Goal: Information Seeking & Learning: Learn about a topic

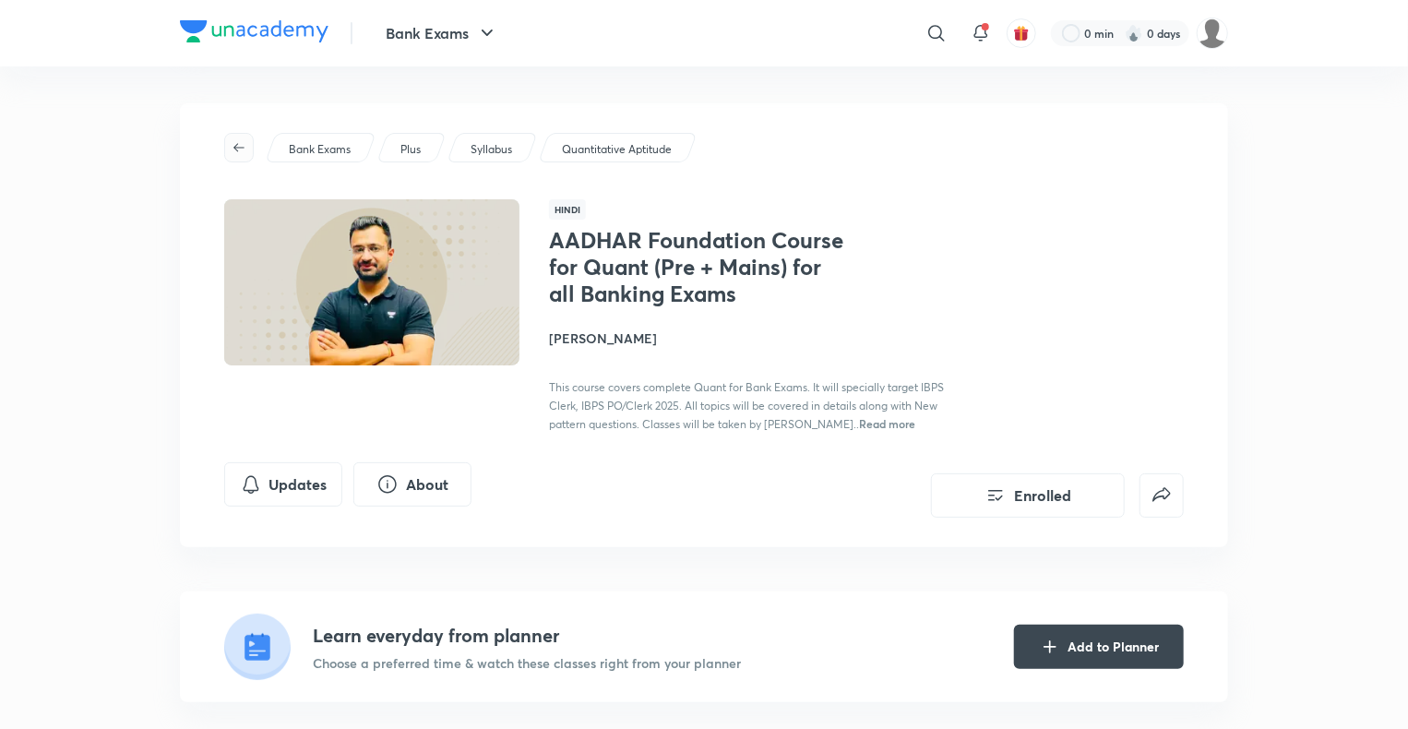
click at [239, 151] on icon "button" at bounding box center [239, 147] width 15 height 15
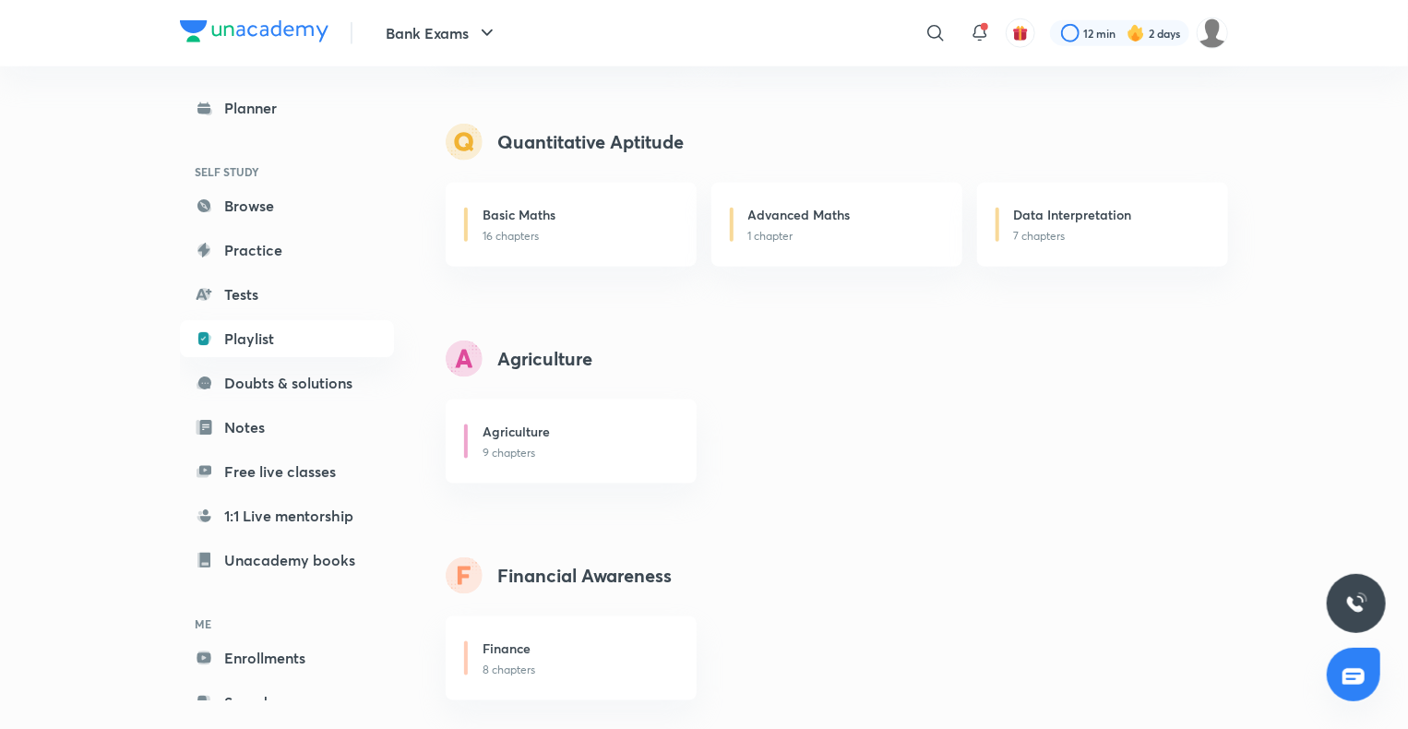
scroll to position [1050, 0]
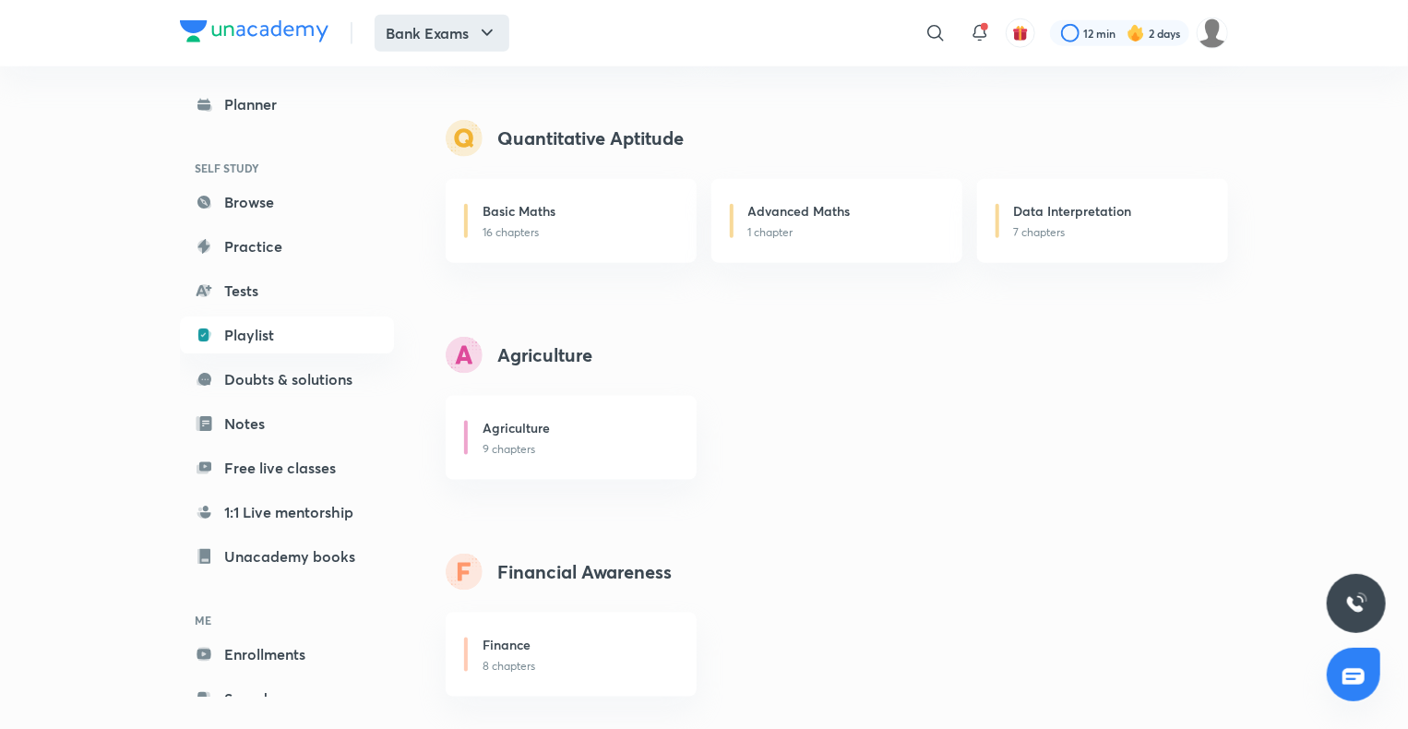
click at [417, 48] on button "Bank Exams" at bounding box center [441, 33] width 135 height 37
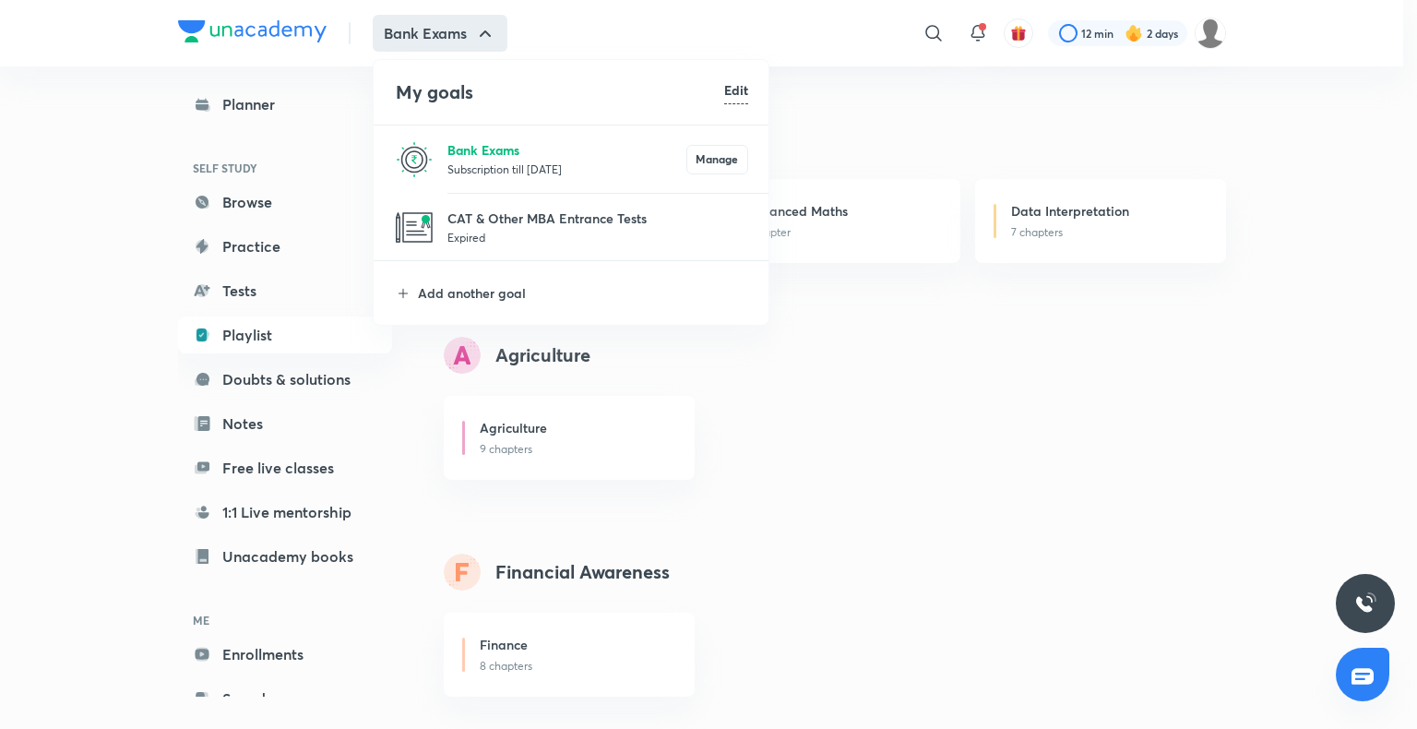
click at [502, 152] on p "Bank Exams" at bounding box center [566, 149] width 239 height 19
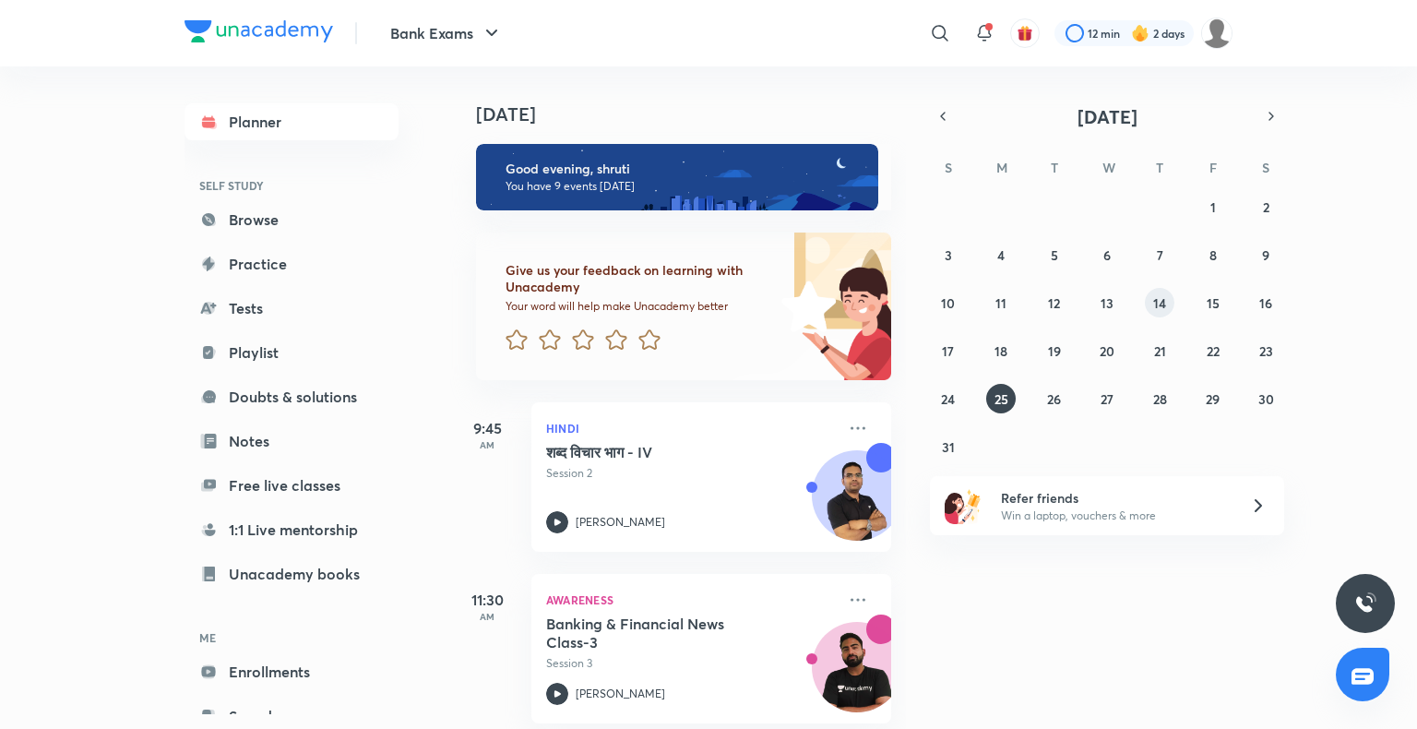
click at [1155, 304] on abbr "14" at bounding box center [1159, 303] width 13 height 18
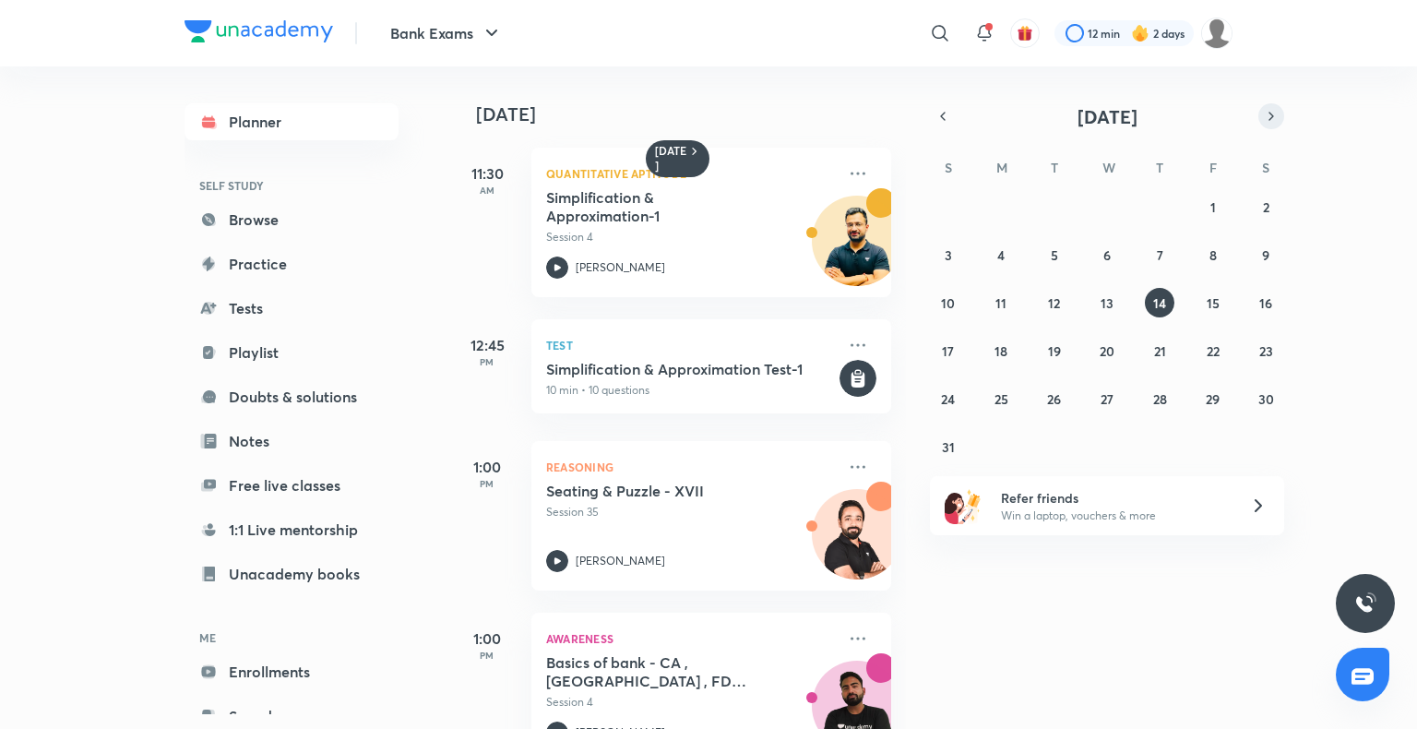
click at [1269, 116] on icon "button" at bounding box center [1271, 116] width 15 height 17
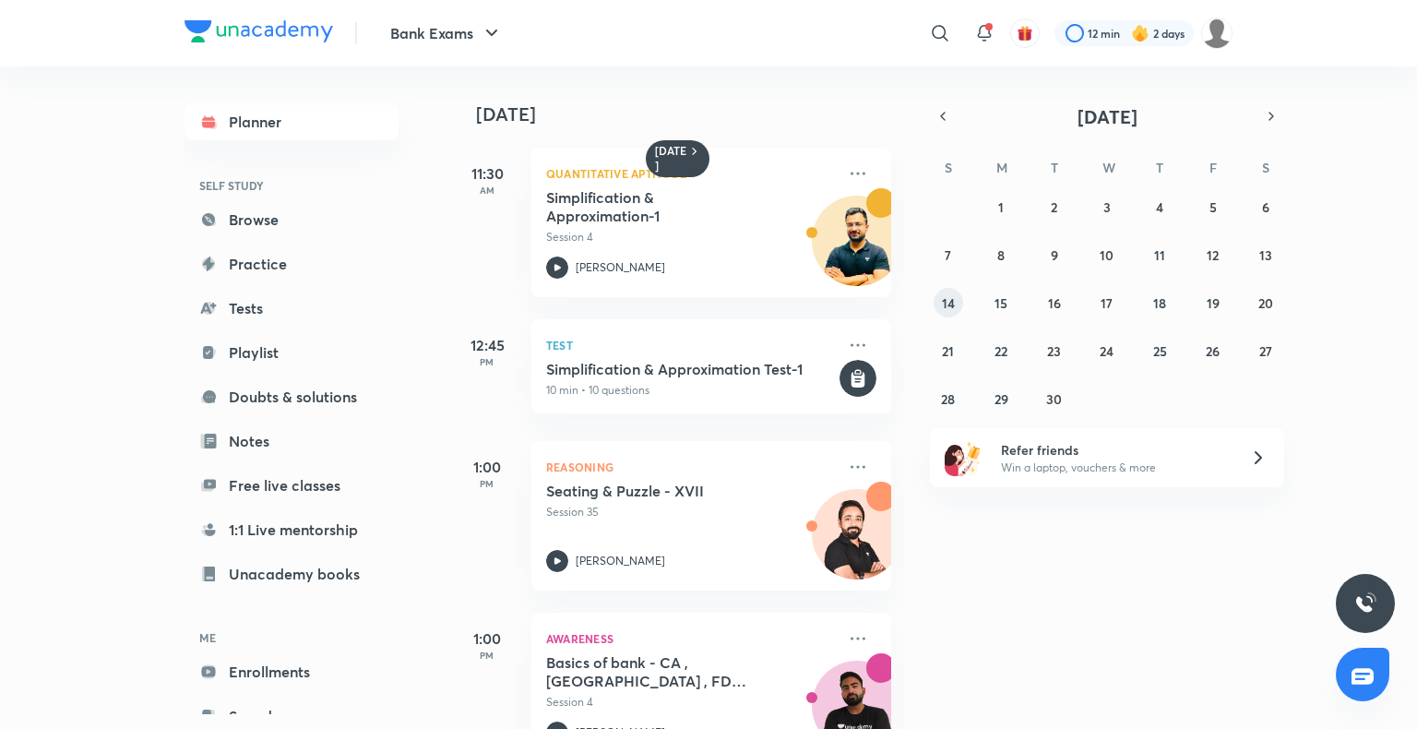
click at [934, 309] on button "14" at bounding box center [948, 303] width 30 height 30
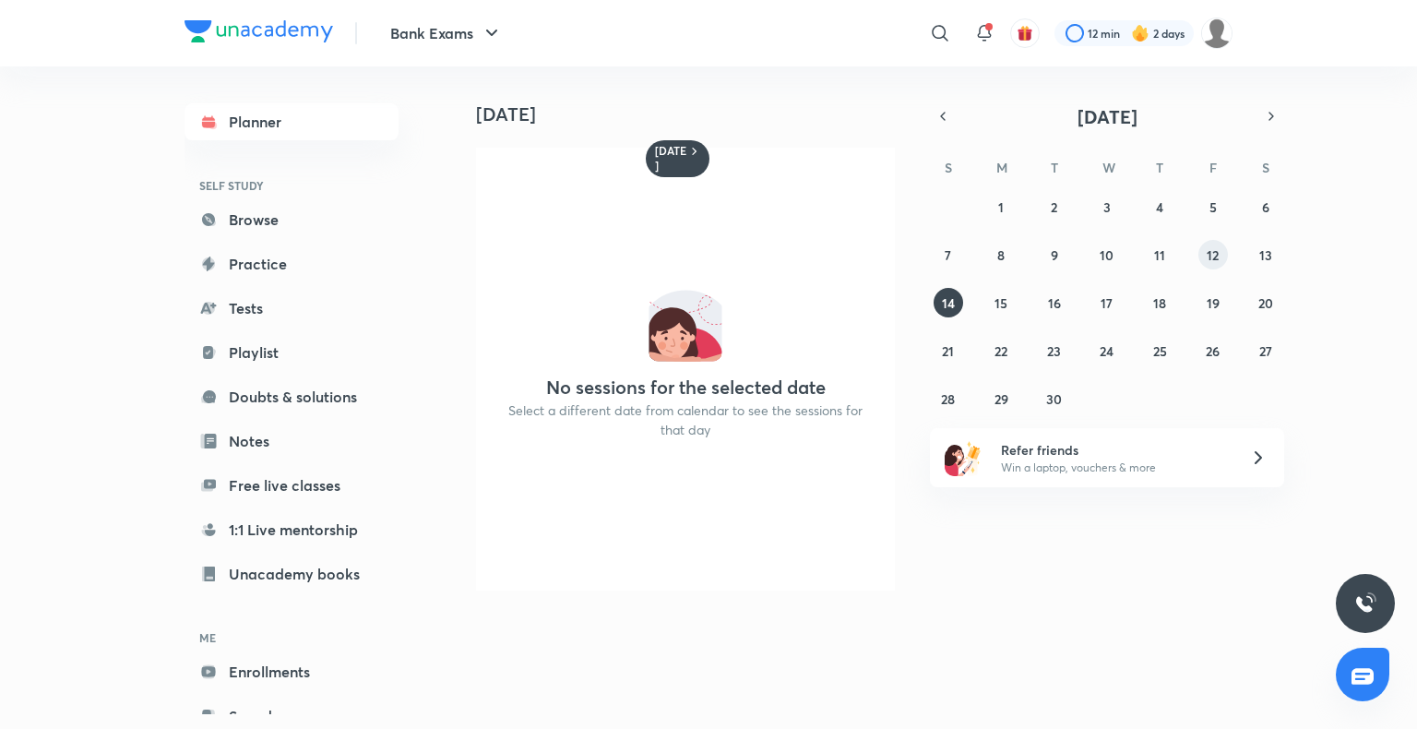
click at [1212, 244] on button "12" at bounding box center [1213, 255] width 30 height 30
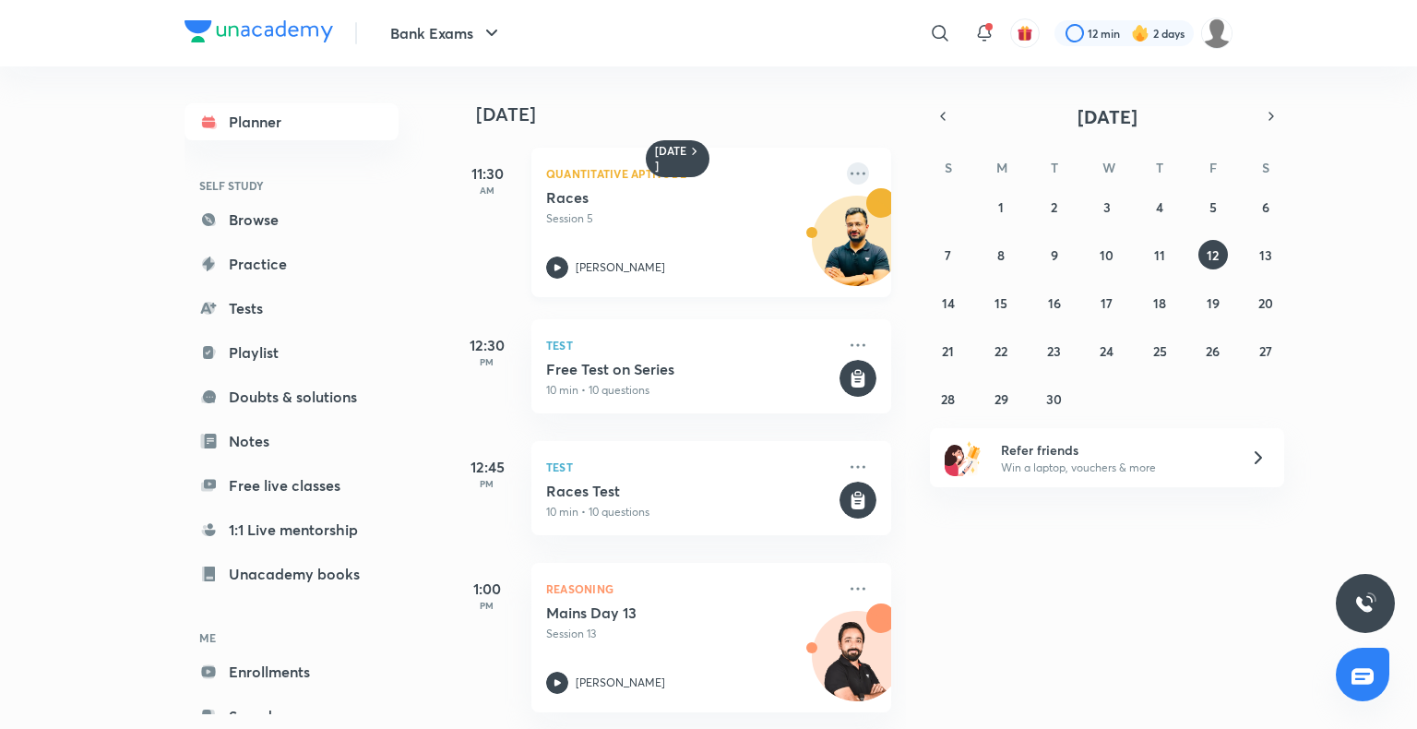
click at [847, 179] on icon at bounding box center [858, 173] width 22 height 22
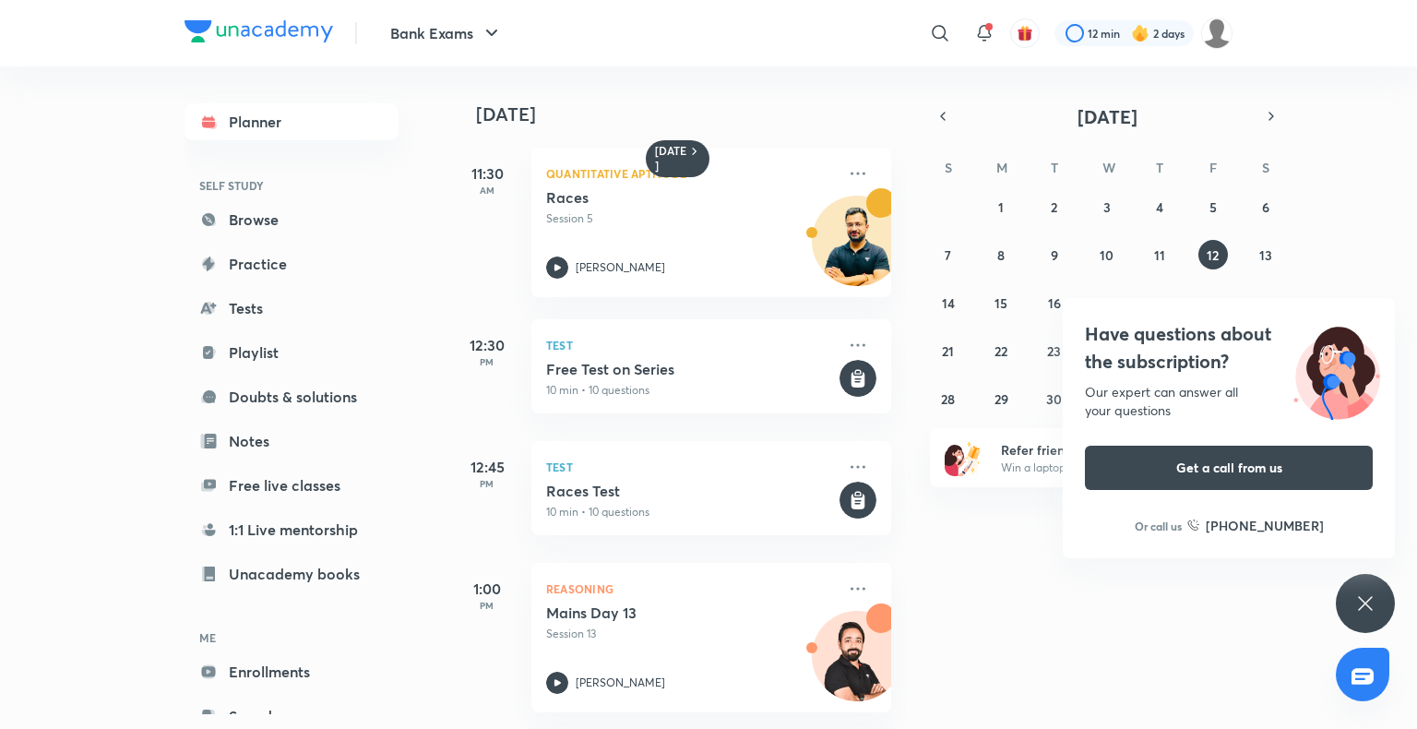
click at [1347, 588] on div "Have questions about the subscription? Our expert can answer all your questions…" at bounding box center [1365, 603] width 59 height 59
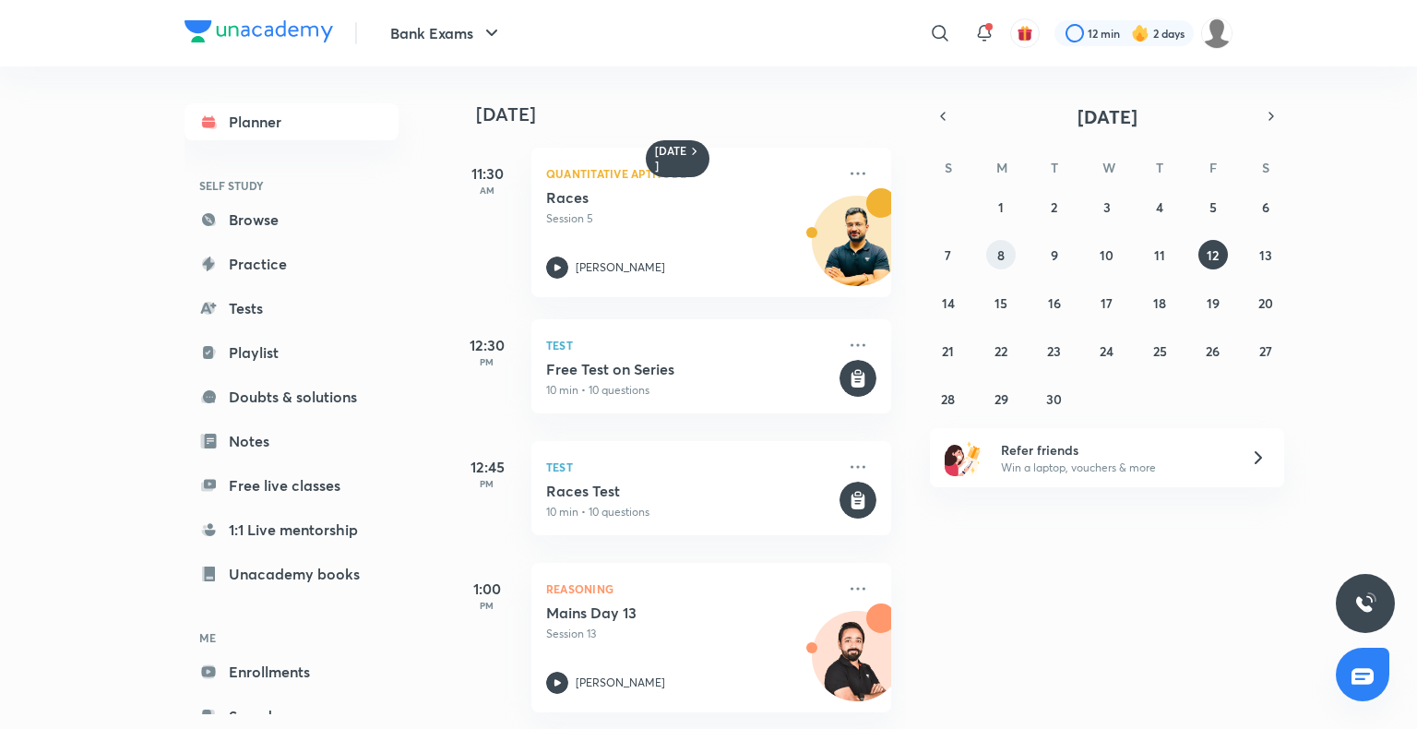
click at [1005, 250] on button "8" at bounding box center [1001, 255] width 30 height 30
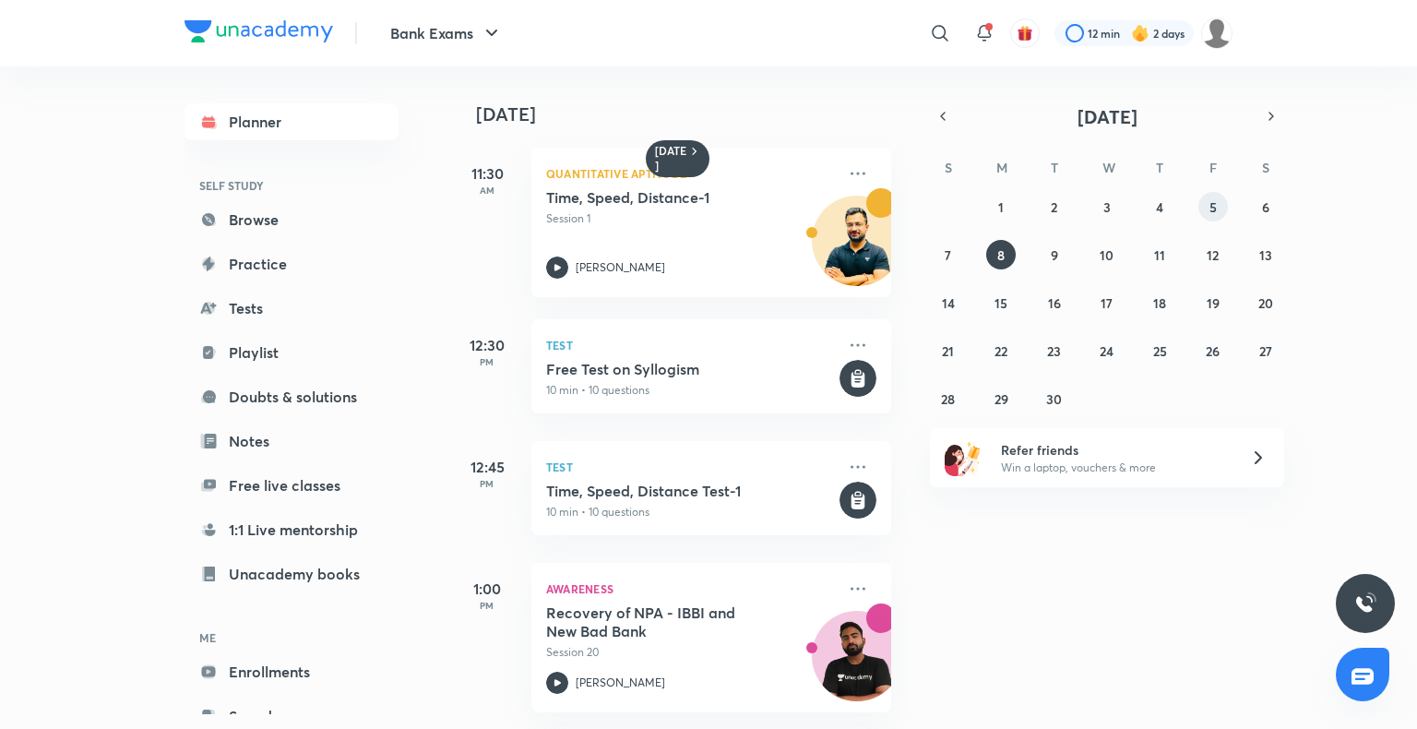
click at [1210, 208] on abbr "5" at bounding box center [1212, 207] width 7 height 18
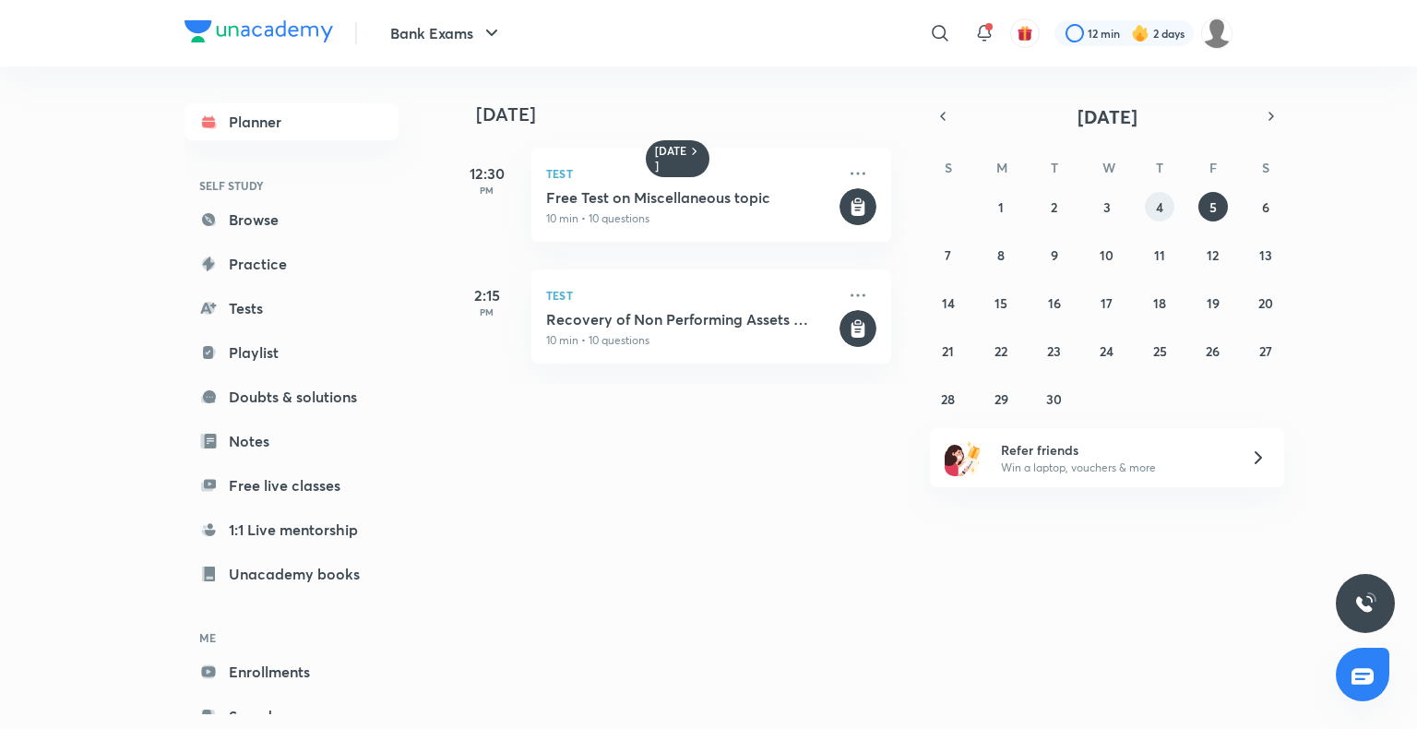
click at [1166, 208] on button "4" at bounding box center [1160, 207] width 30 height 30
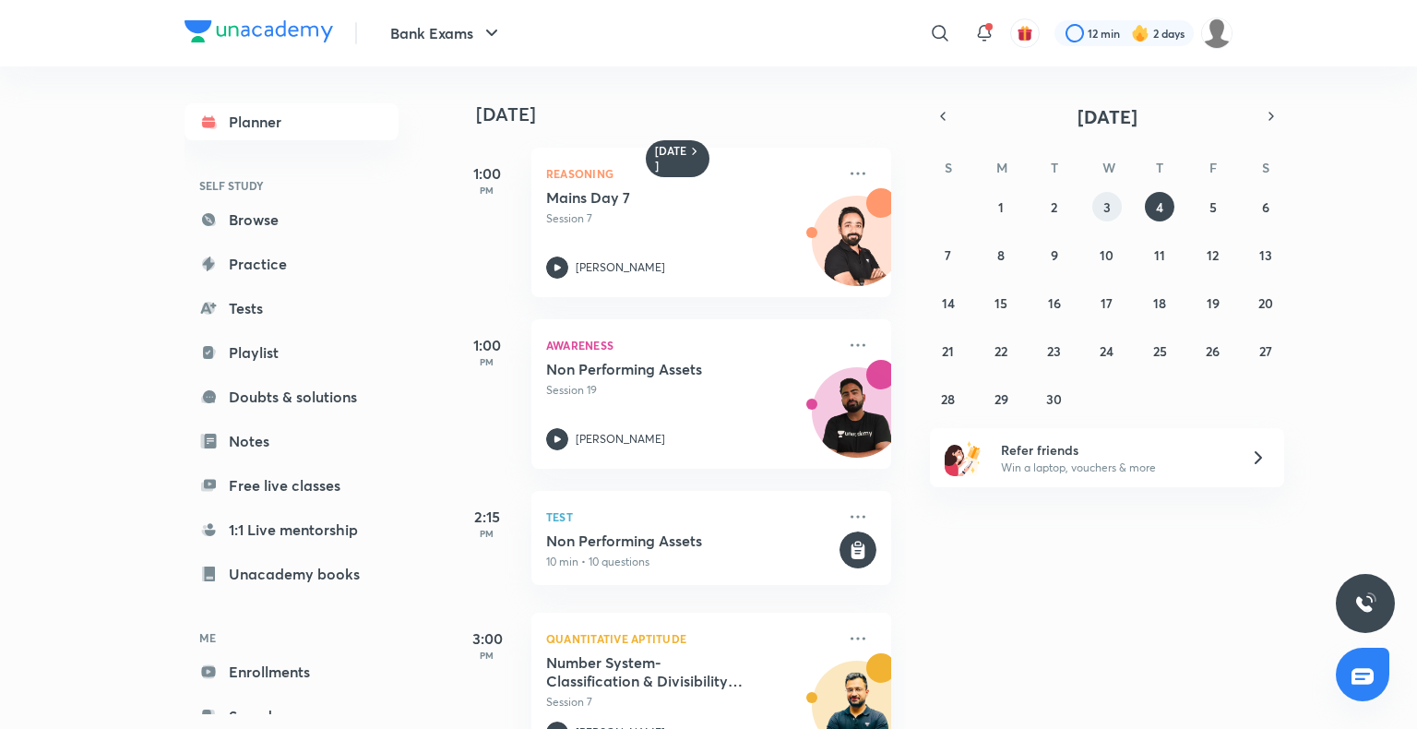
click at [1101, 197] on button "3" at bounding box center [1107, 207] width 30 height 30
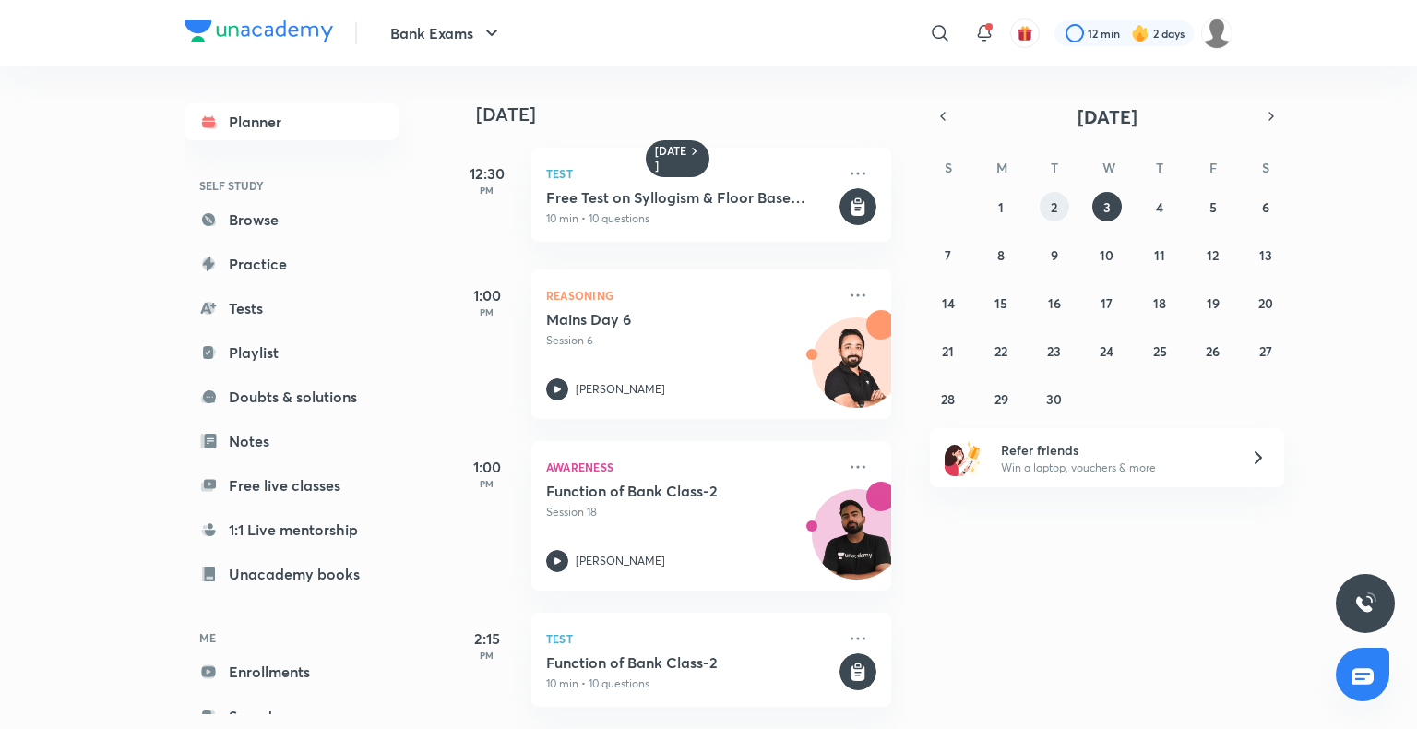
click at [1064, 220] on div "31 1 2 3 4 5 6 7 8 9 10 11 12 13 14 15 16 17 18 19 20 21 22 23 24 25 26 27 28 2…" at bounding box center [1107, 302] width 354 height 221
click at [1054, 212] on abbr "2" at bounding box center [1054, 207] width 6 height 18
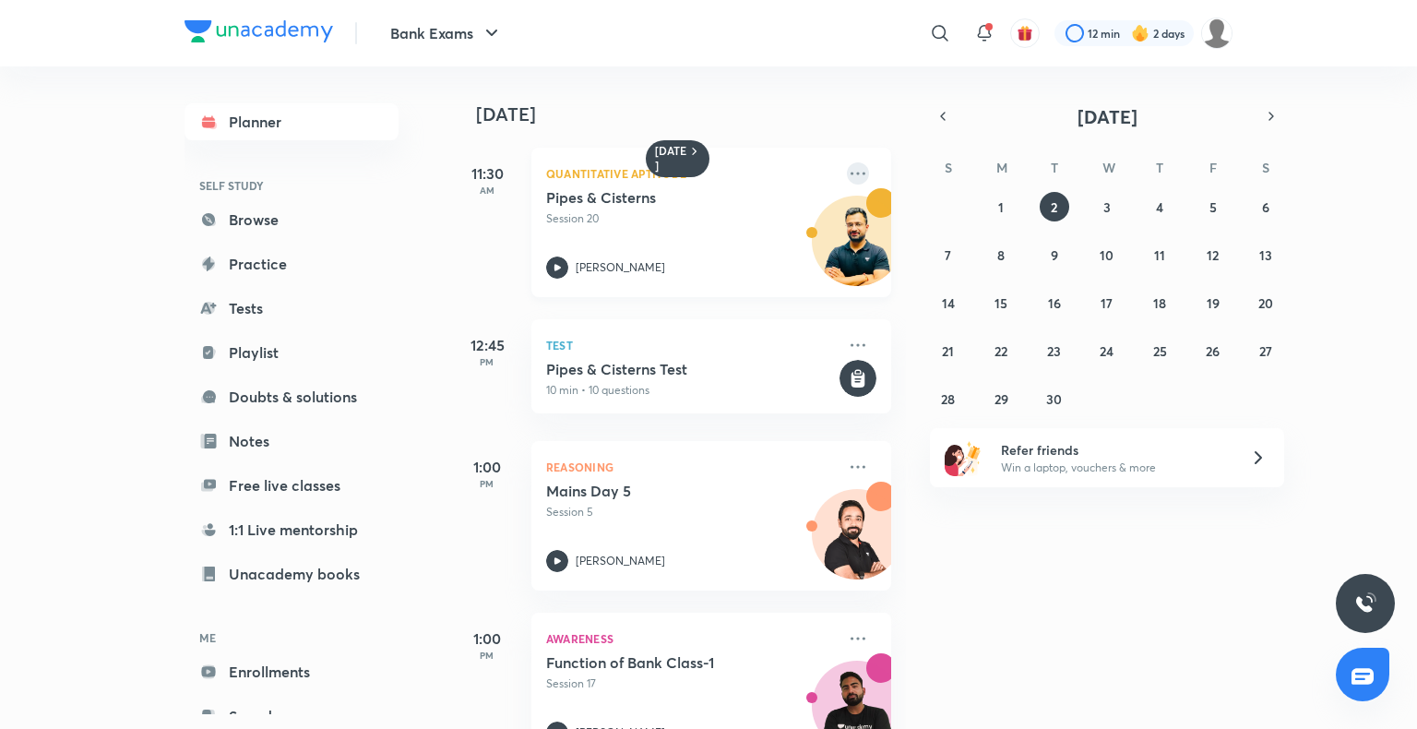
click at [847, 172] on icon at bounding box center [858, 173] width 22 height 22
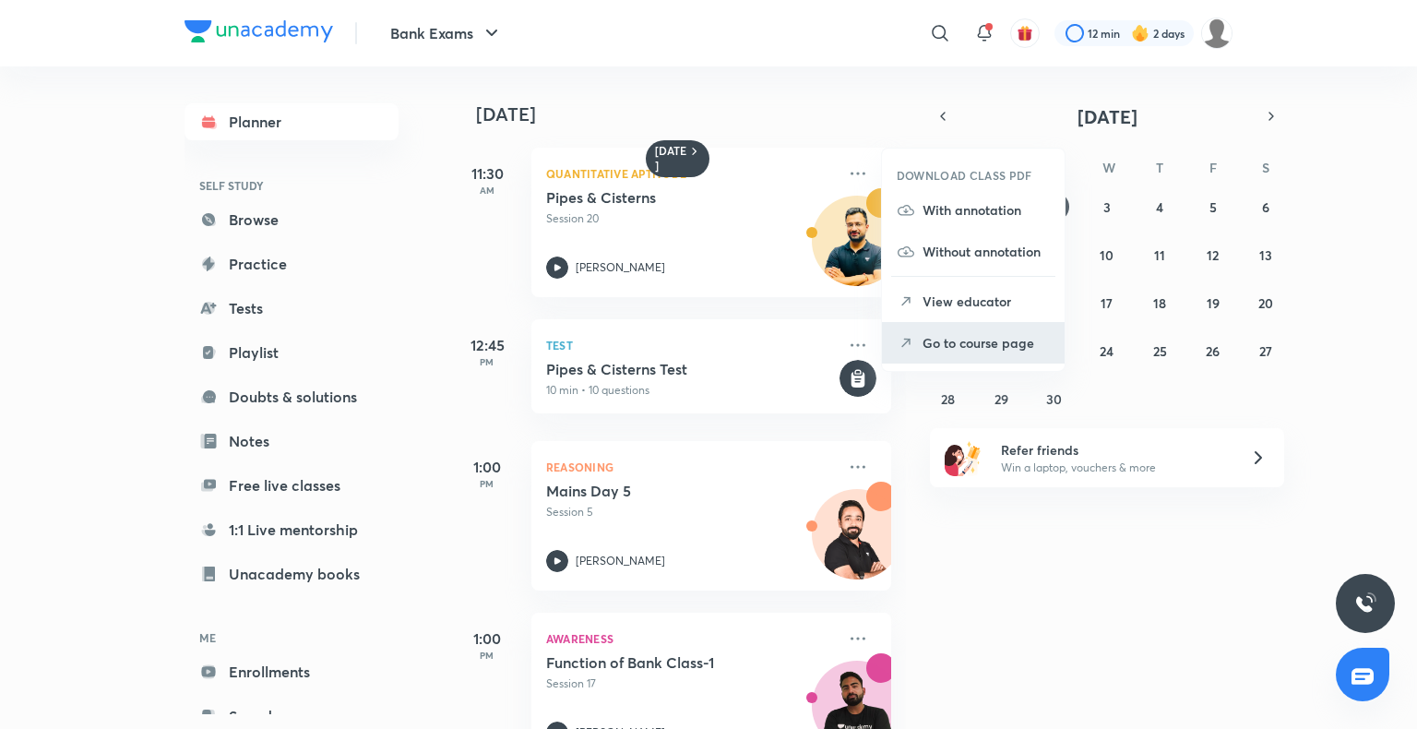
click at [959, 341] on p "Go to course page" at bounding box center [985, 342] width 127 height 19
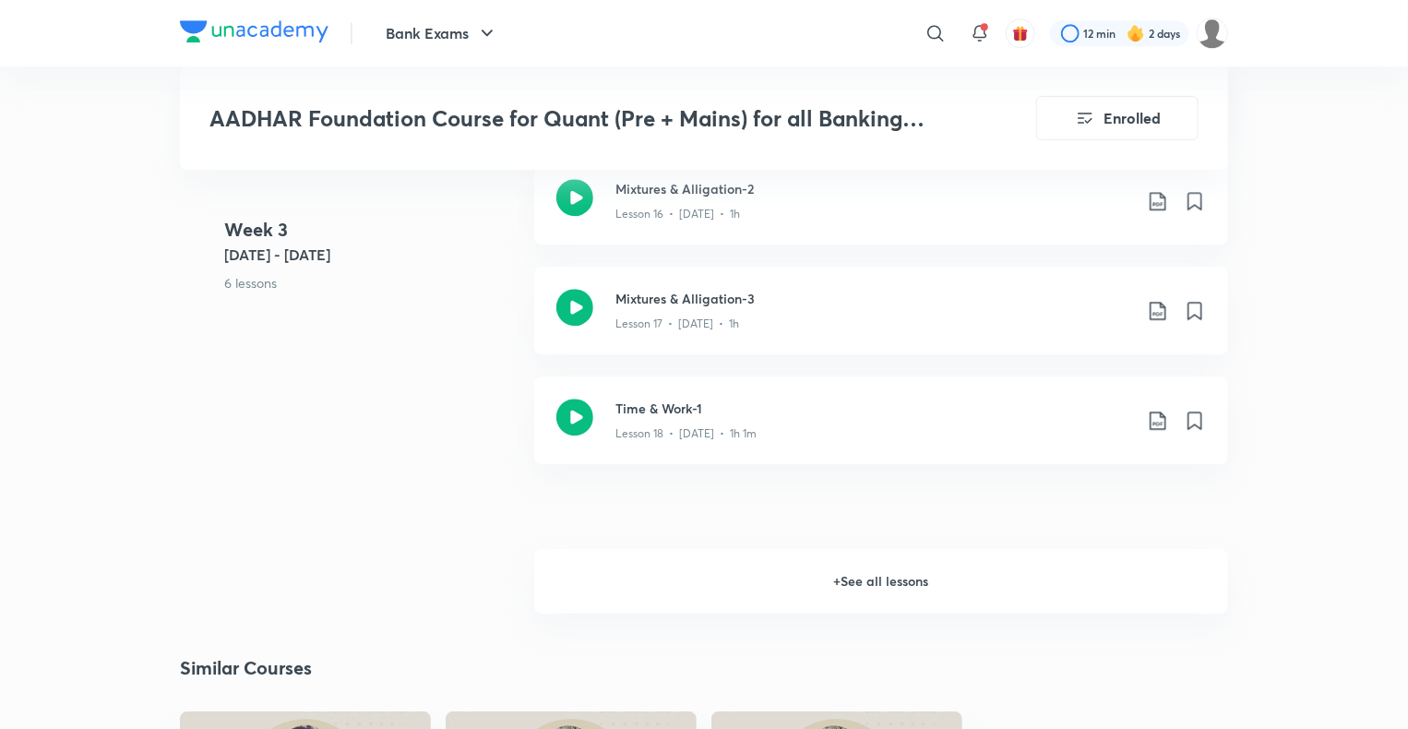
scroll to position [2655, 0]
click at [856, 577] on h6 "+ See all lessons" at bounding box center [881, 578] width 694 height 65
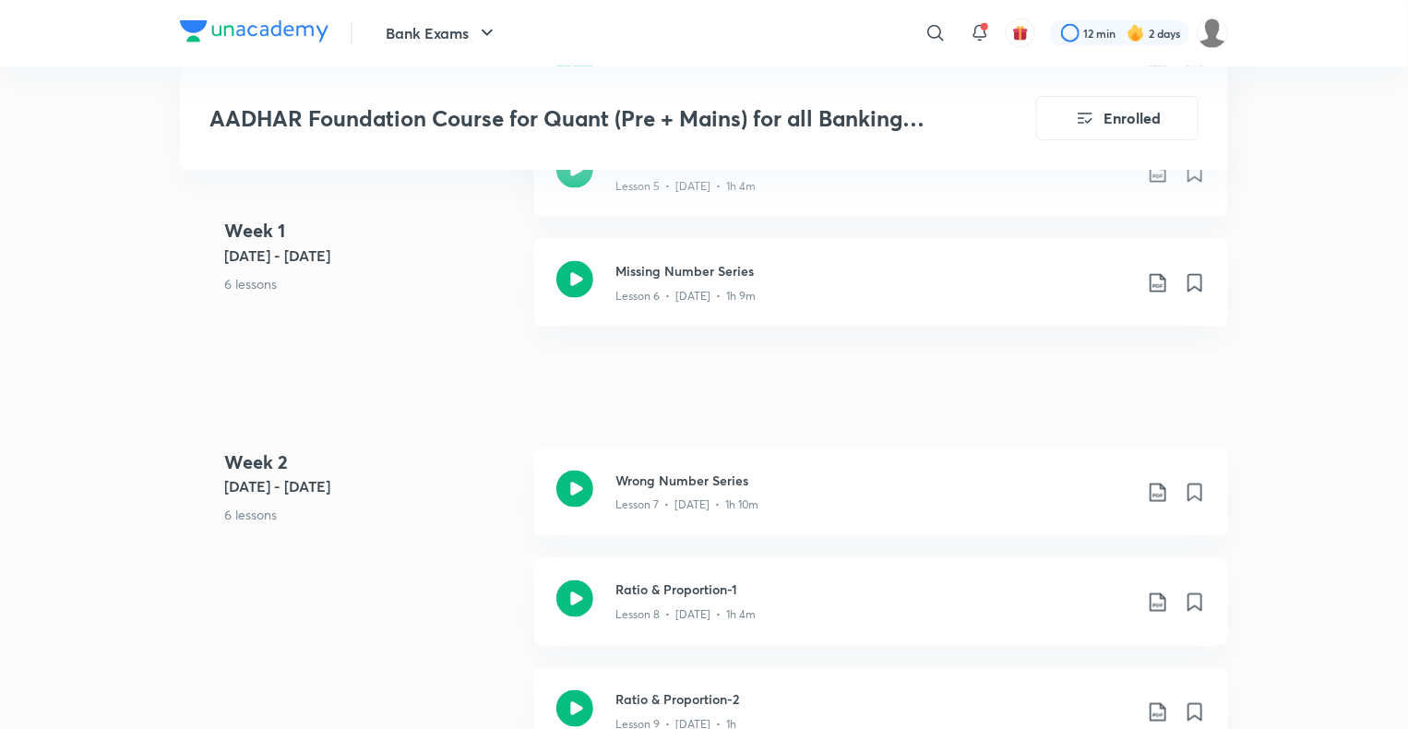
scroll to position [1194, 0]
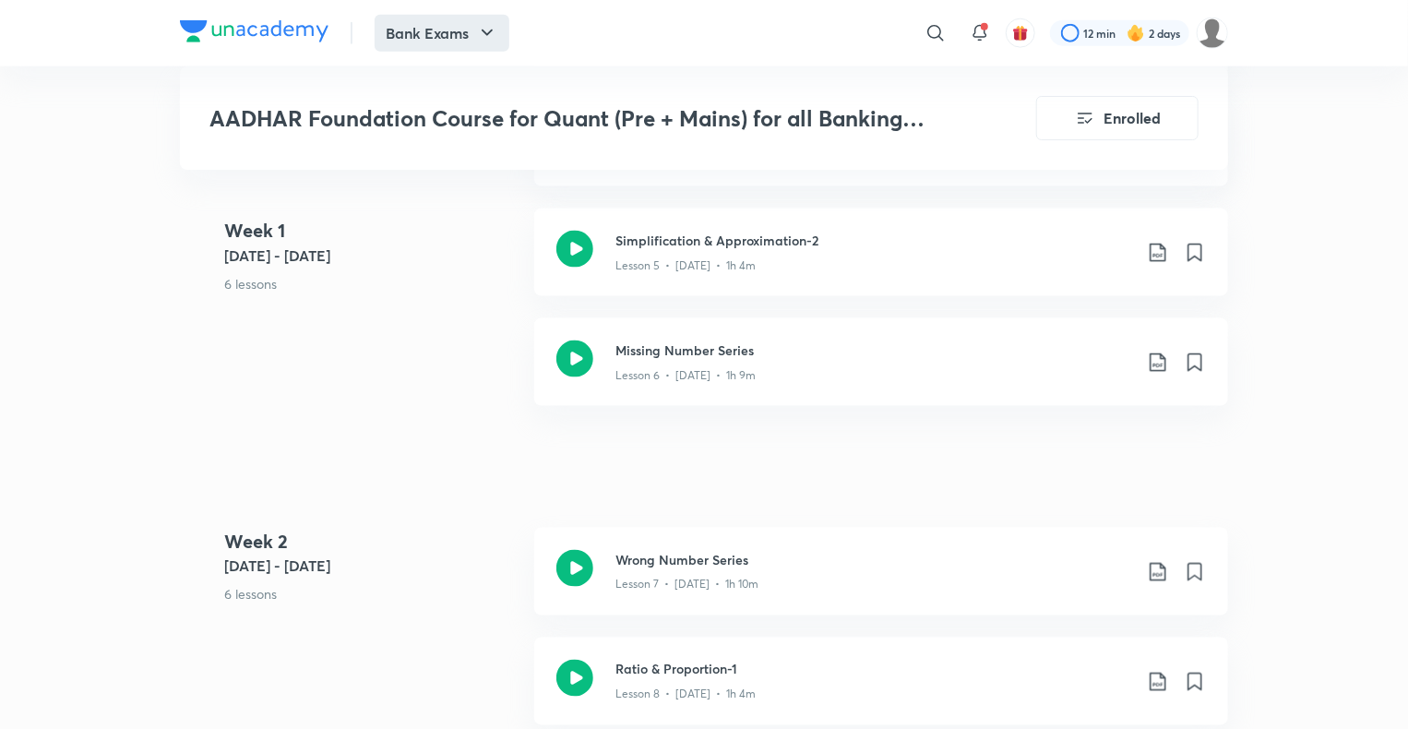
click at [412, 25] on button "Bank Exams" at bounding box center [441, 33] width 135 height 37
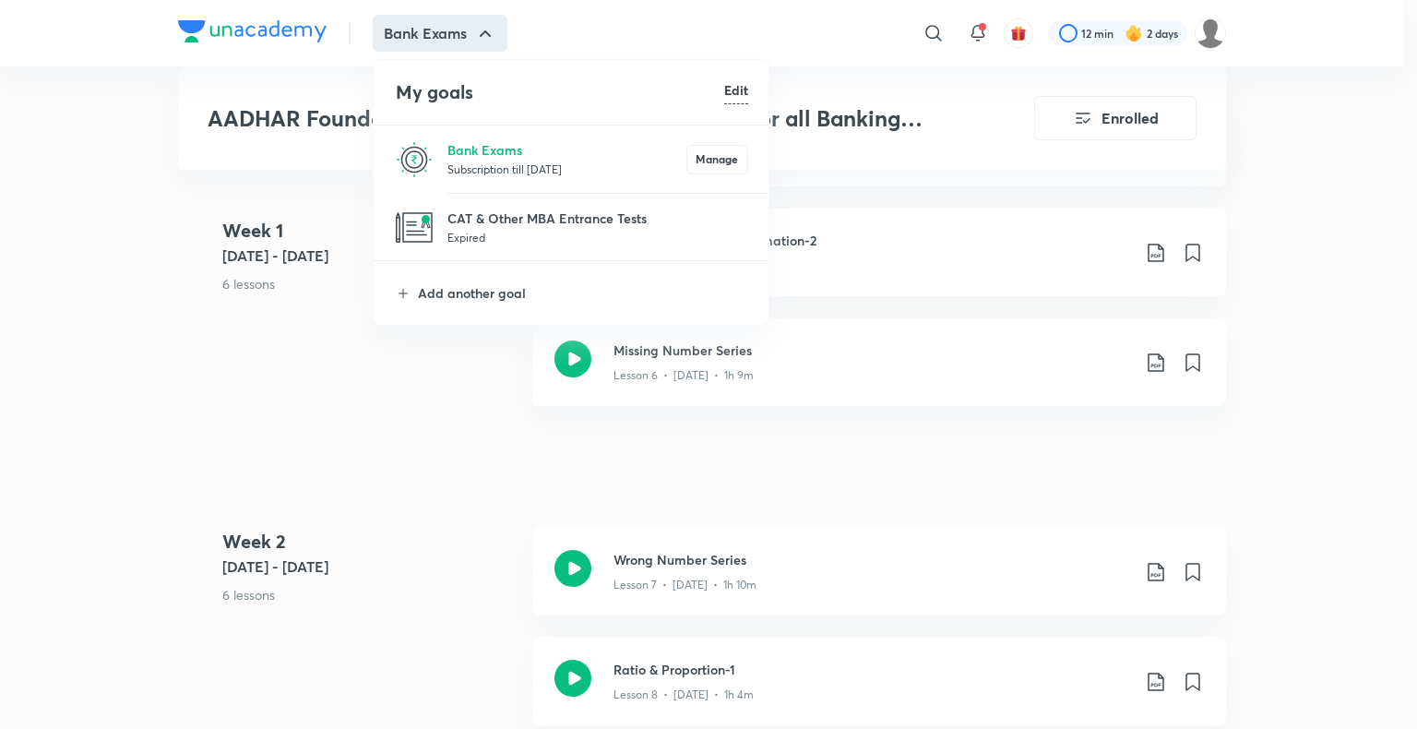
click at [624, 478] on div at bounding box center [708, 364] width 1417 height 729
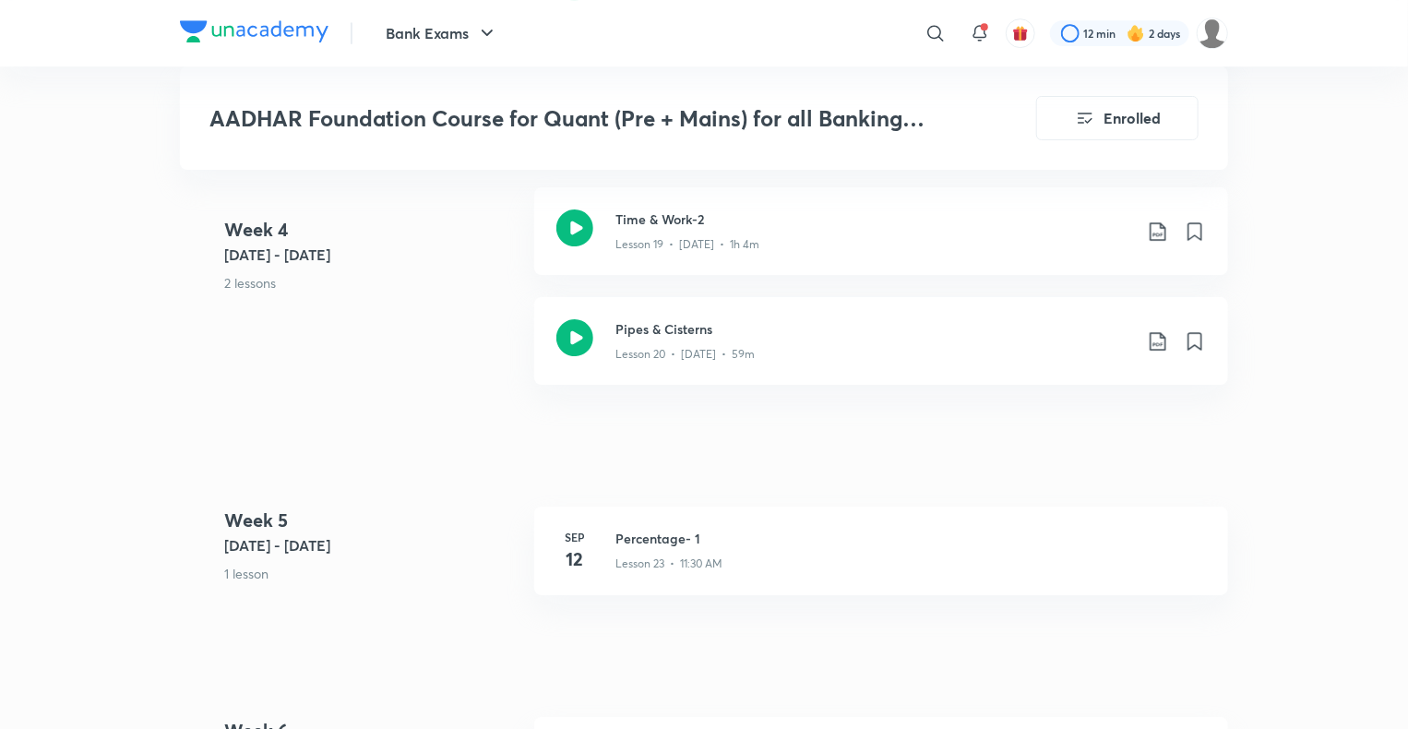
scroll to position [3054, 0]
click at [469, 27] on button "Bank Exams" at bounding box center [441, 33] width 135 height 37
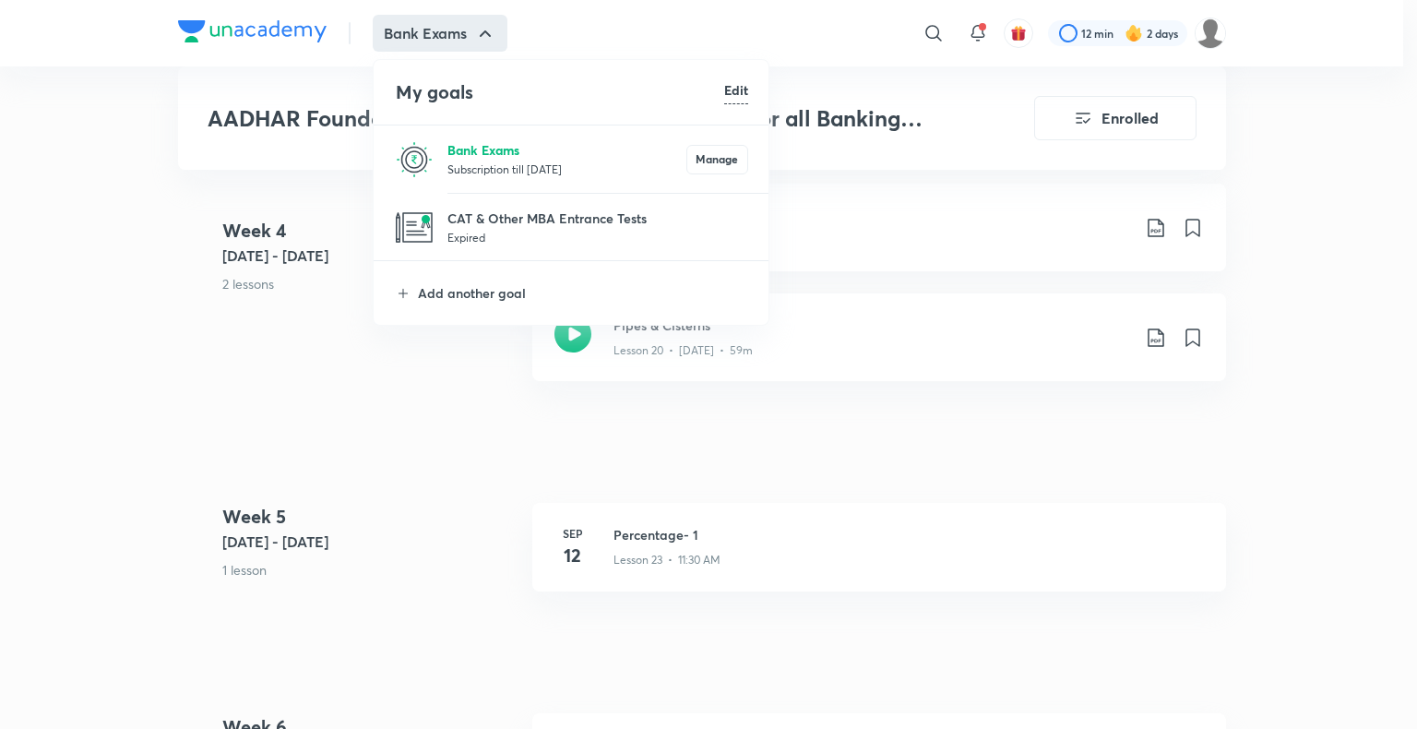
click at [454, 142] on p "Bank Exams" at bounding box center [566, 149] width 239 height 19
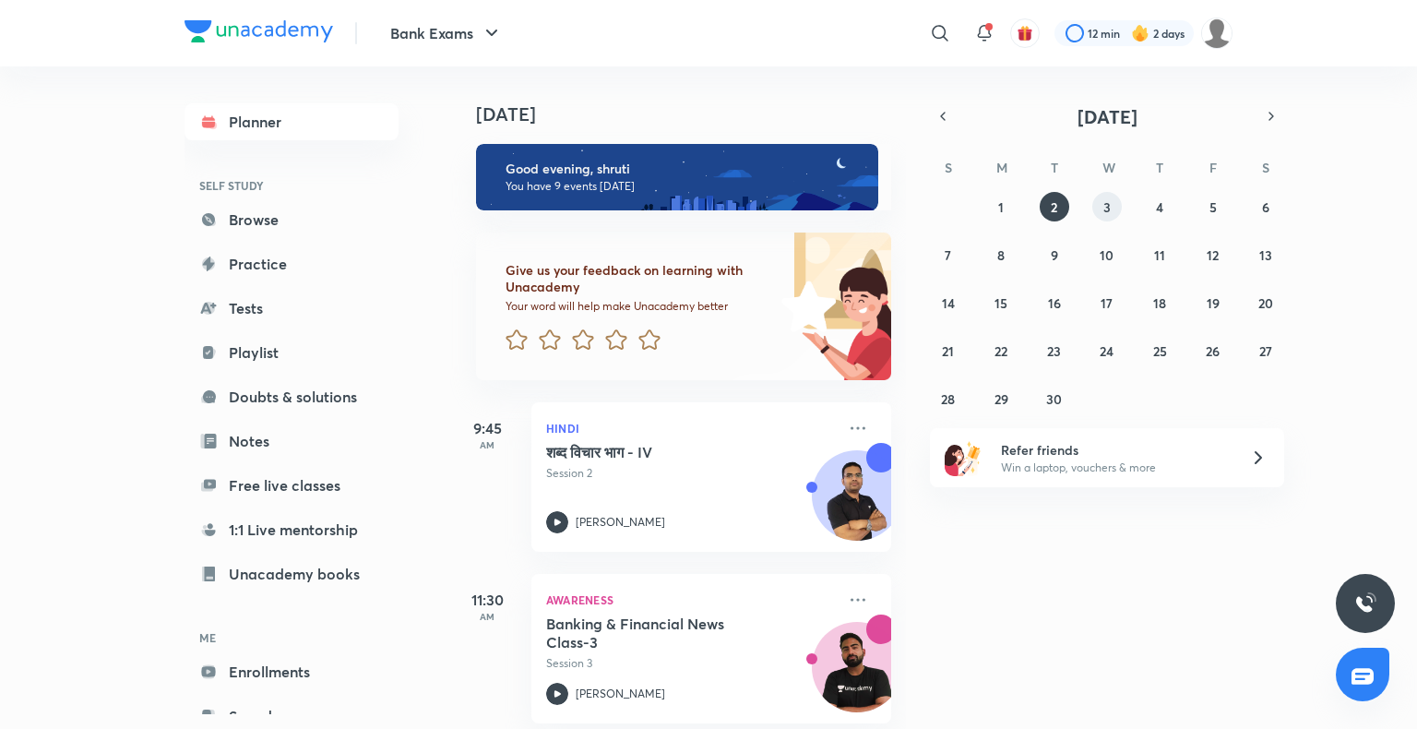
click at [1115, 212] on button "3" at bounding box center [1107, 207] width 30 height 30
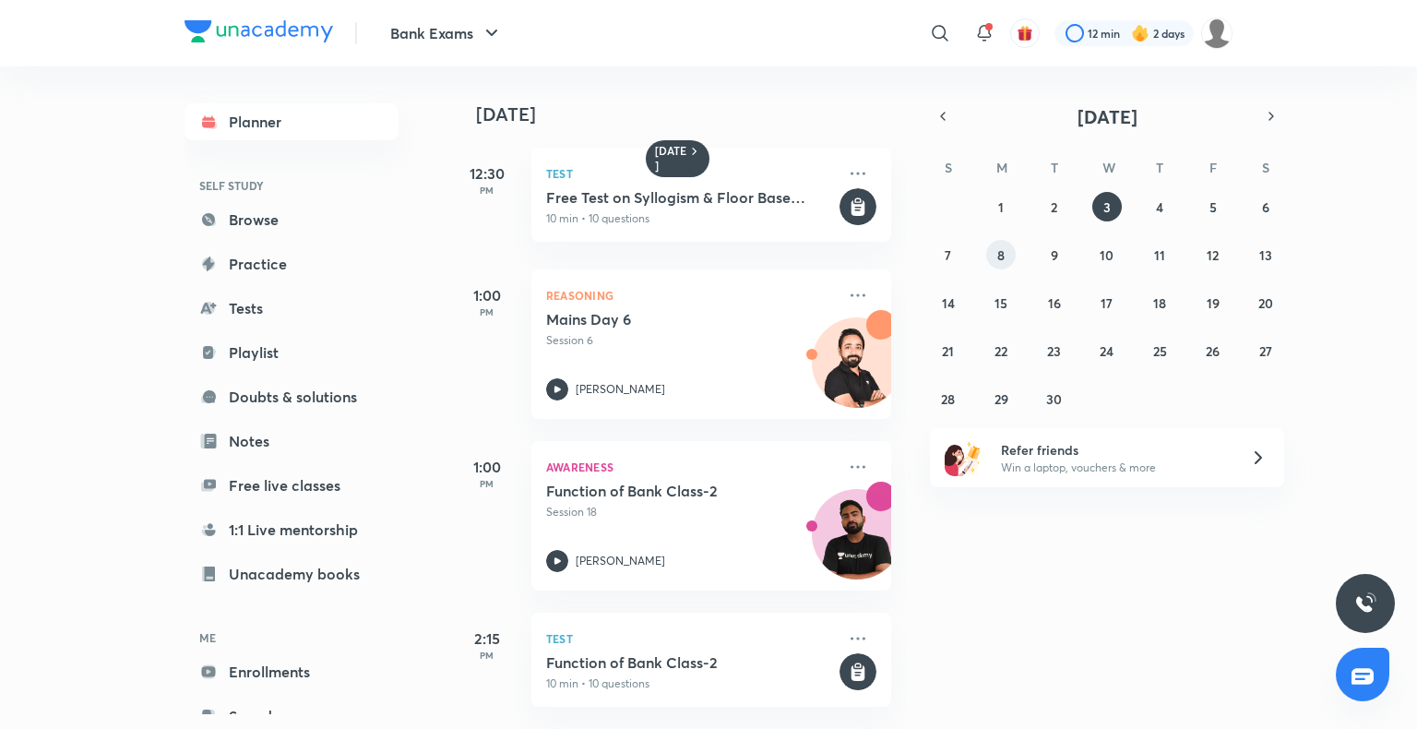
click at [1004, 255] on abbr "8" at bounding box center [1000, 255] width 7 height 18
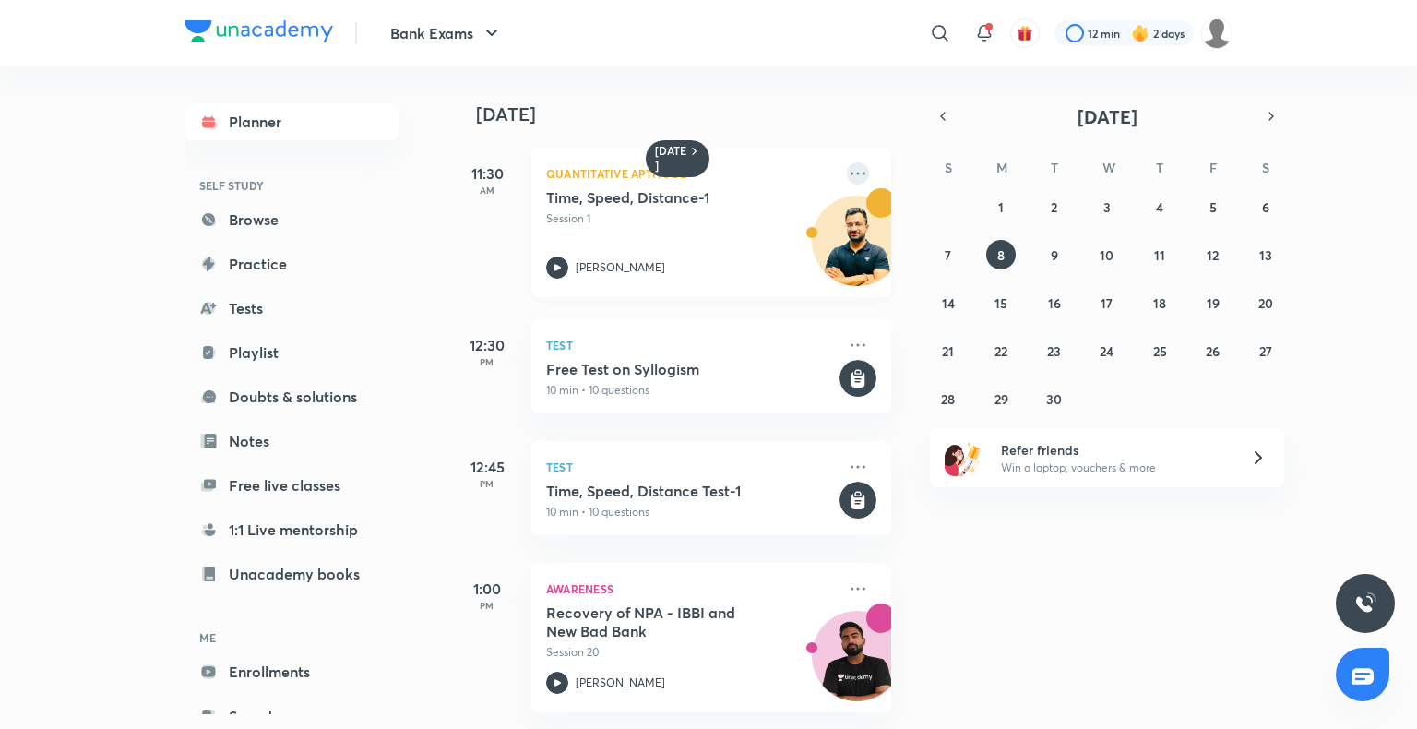
click at [847, 174] on icon at bounding box center [858, 173] width 22 height 22
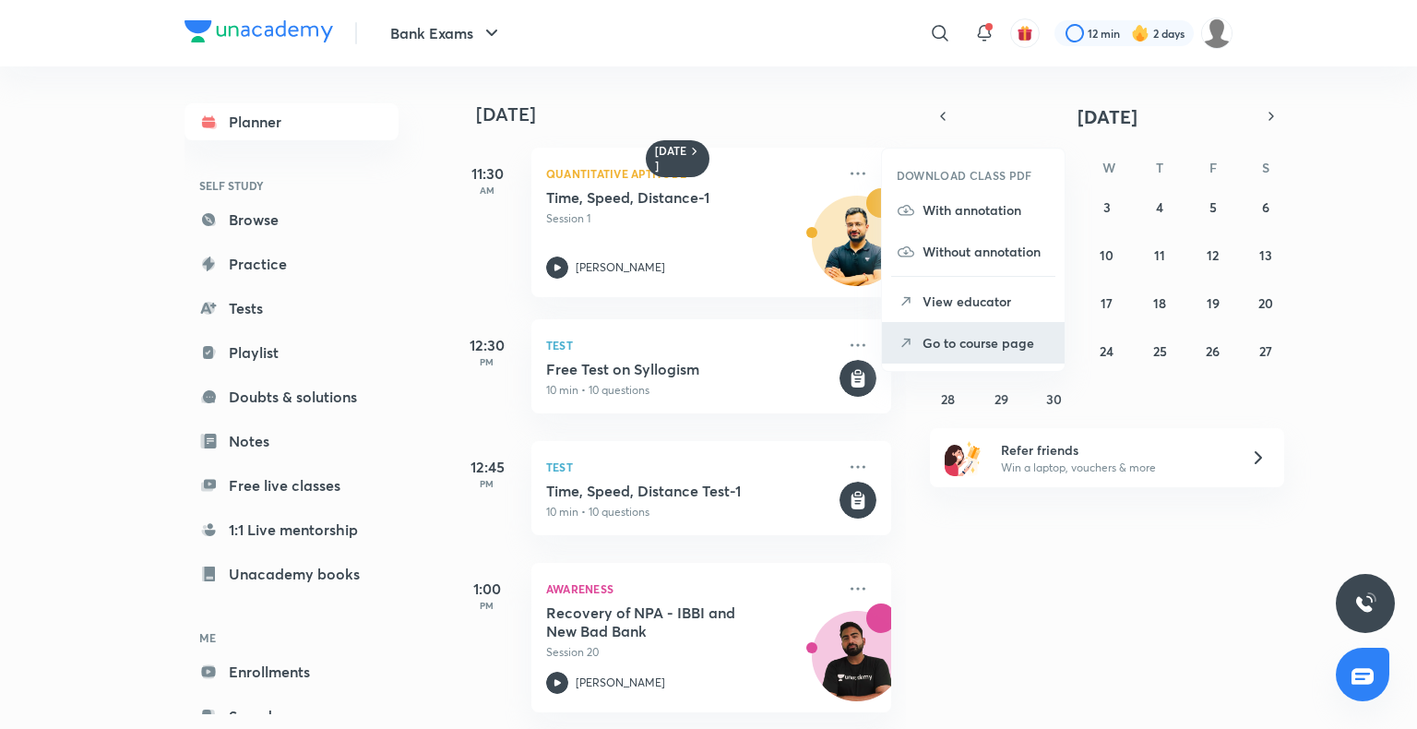
click at [945, 338] on p "Go to course page" at bounding box center [985, 342] width 127 height 19
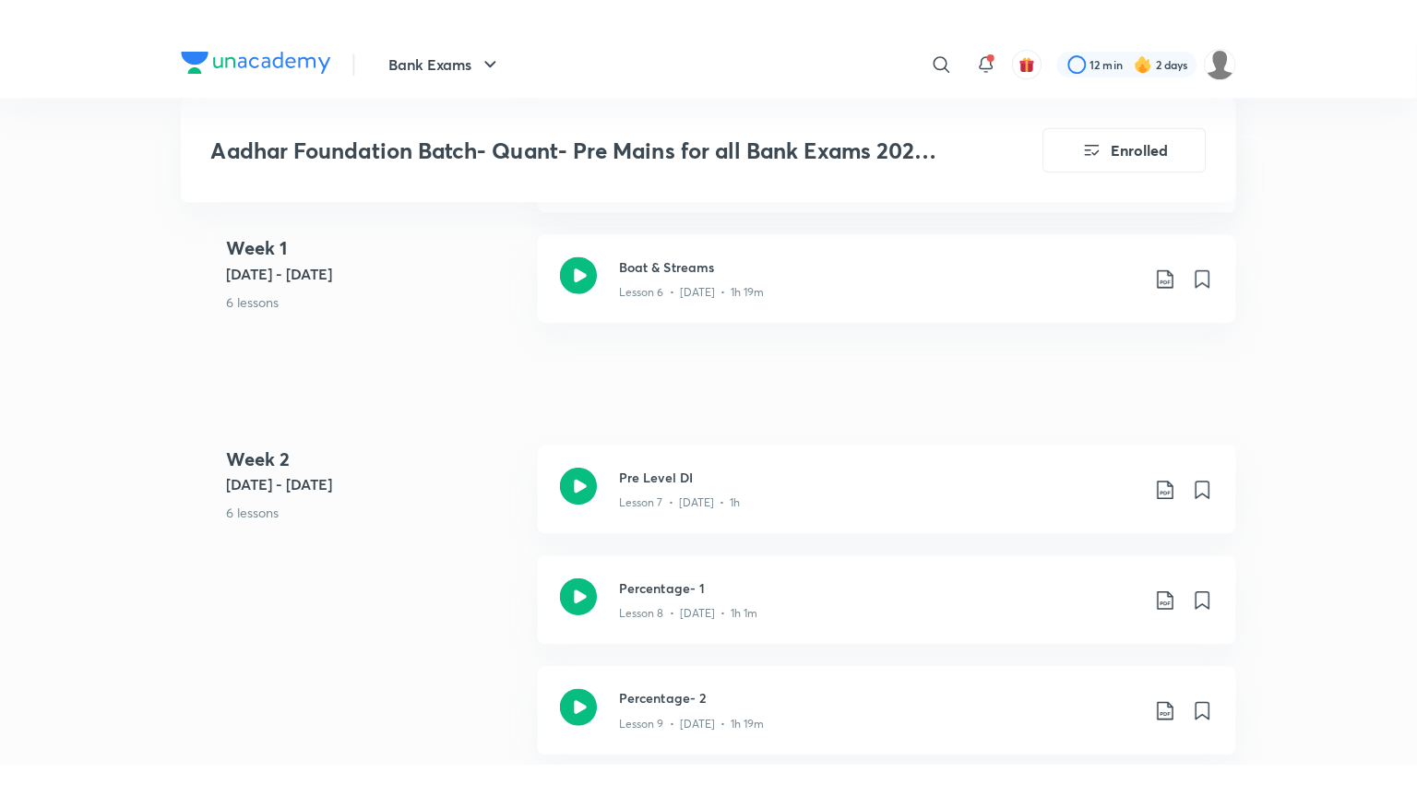
scroll to position [1343, 0]
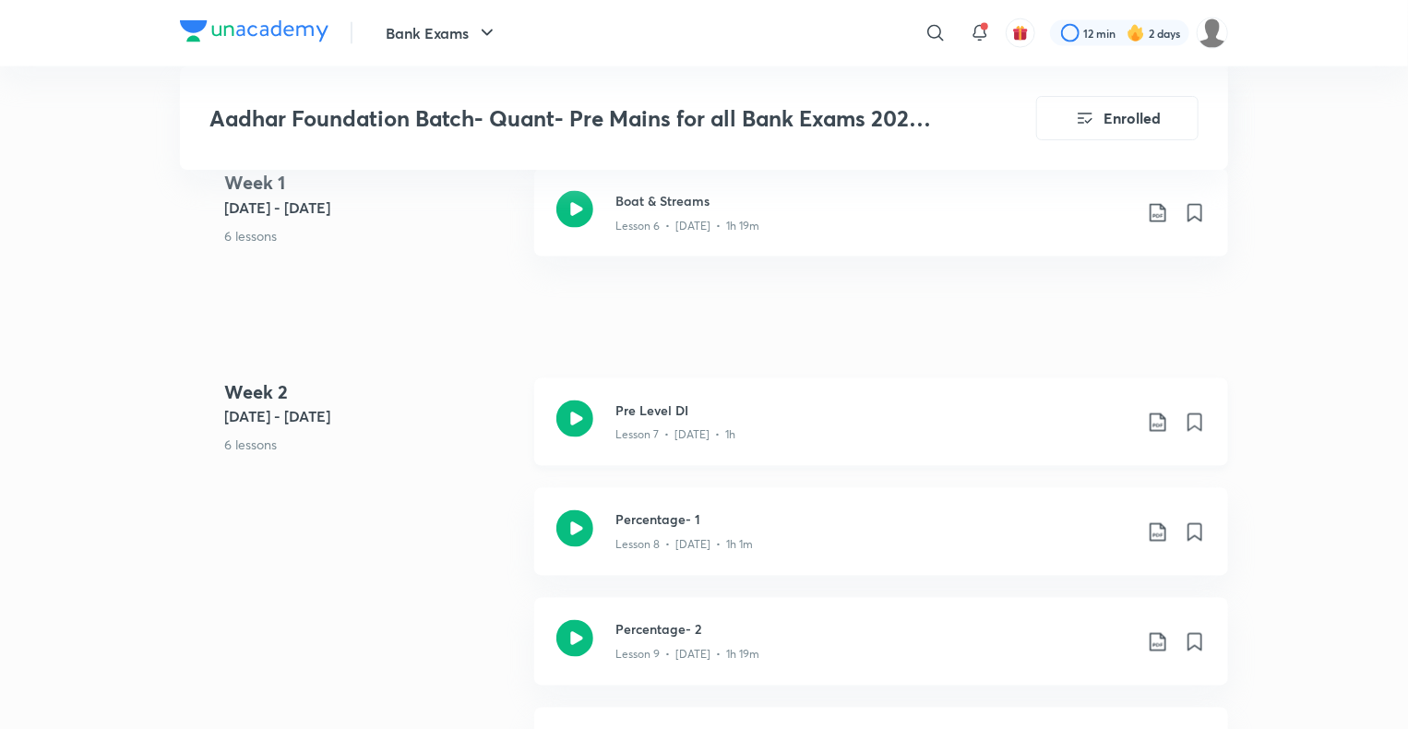
click at [579, 423] on icon at bounding box center [574, 418] width 37 height 37
